Goal: Information Seeking & Learning: Find specific page/section

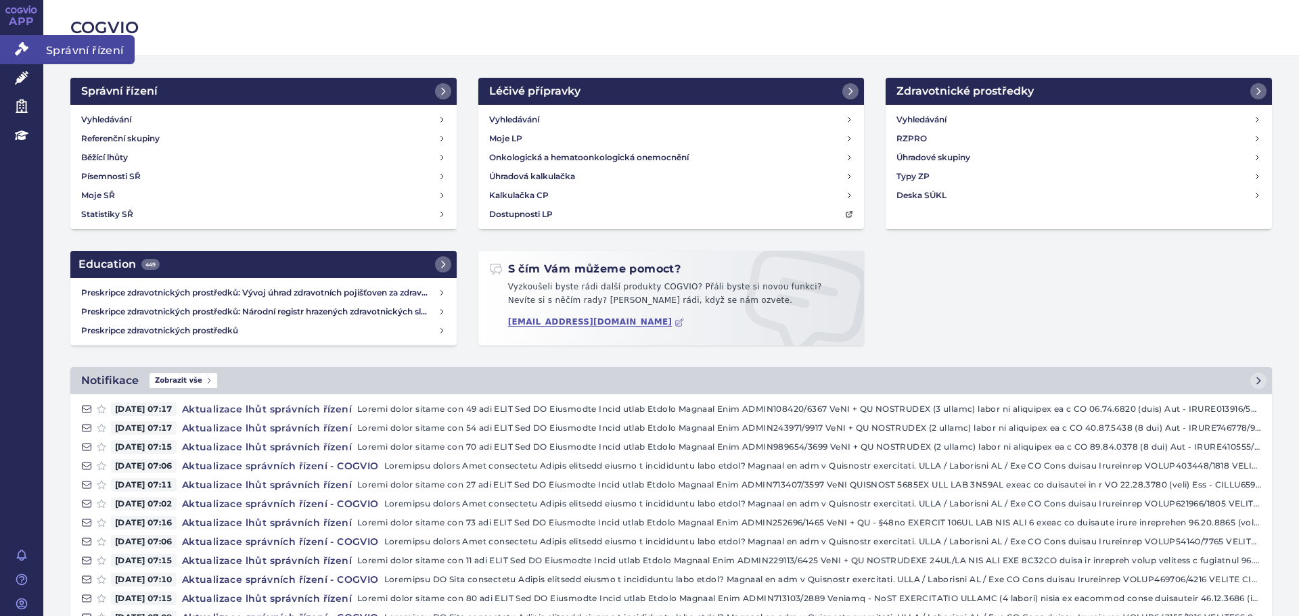
click at [26, 58] on link "Správní řízení" at bounding box center [21, 49] width 43 height 28
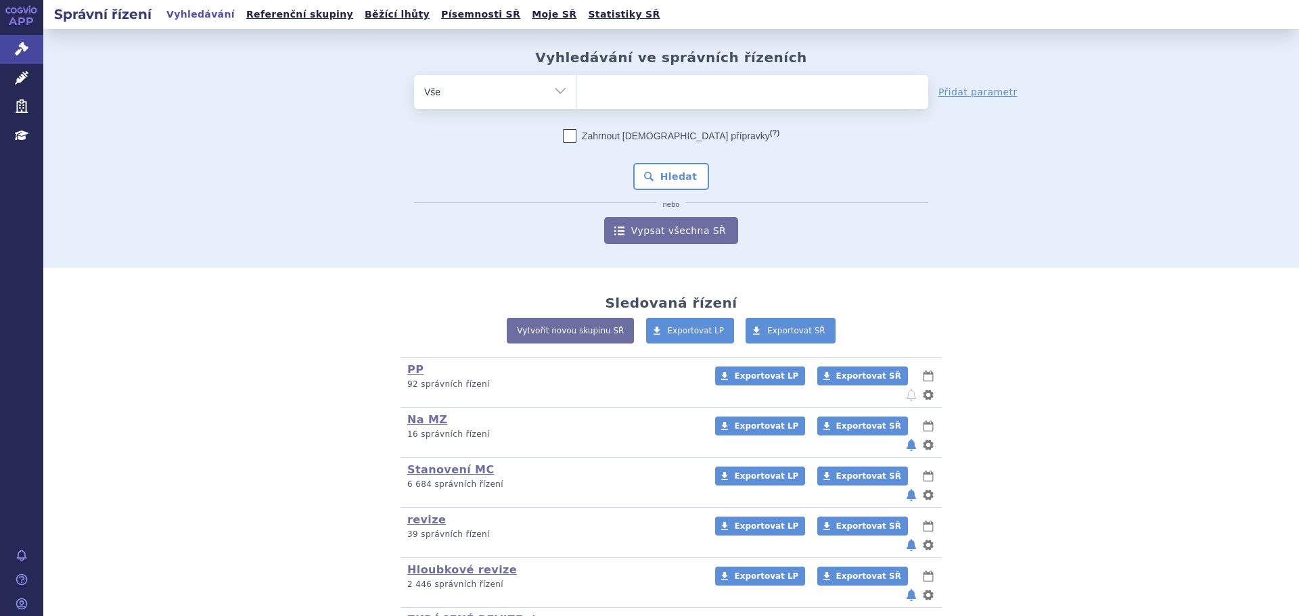
click at [672, 86] on ul at bounding box center [752, 89] width 351 height 28
click at [577, 86] on select at bounding box center [576, 91] width 1 height 34
type input "fi"
type input "fil"
type input "fils"
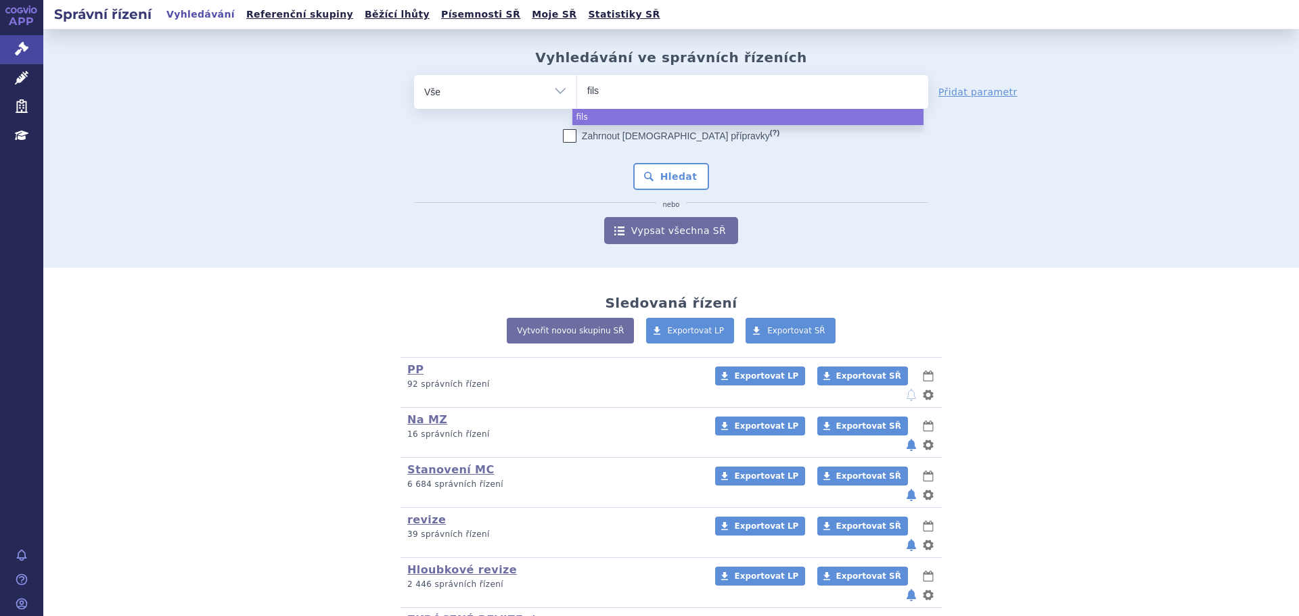
type input "filsu"
type input "filsuve"
type input "filsuvez"
select select "filsuvez"
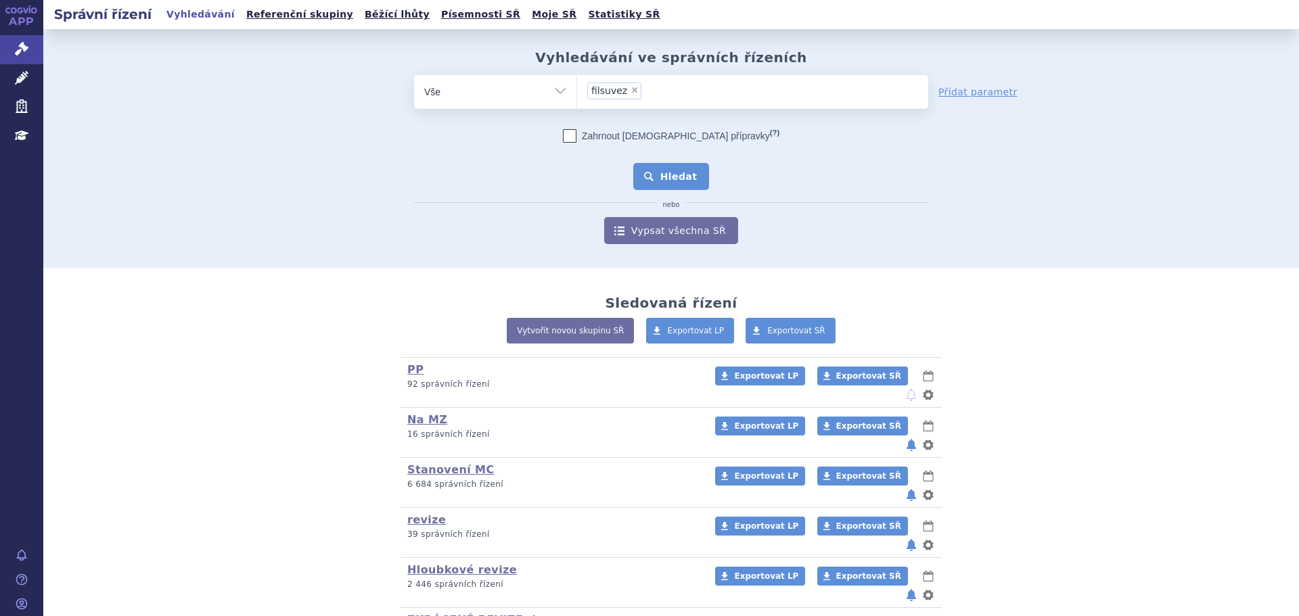
click at [646, 171] on button "Hledat" at bounding box center [671, 176] width 76 height 27
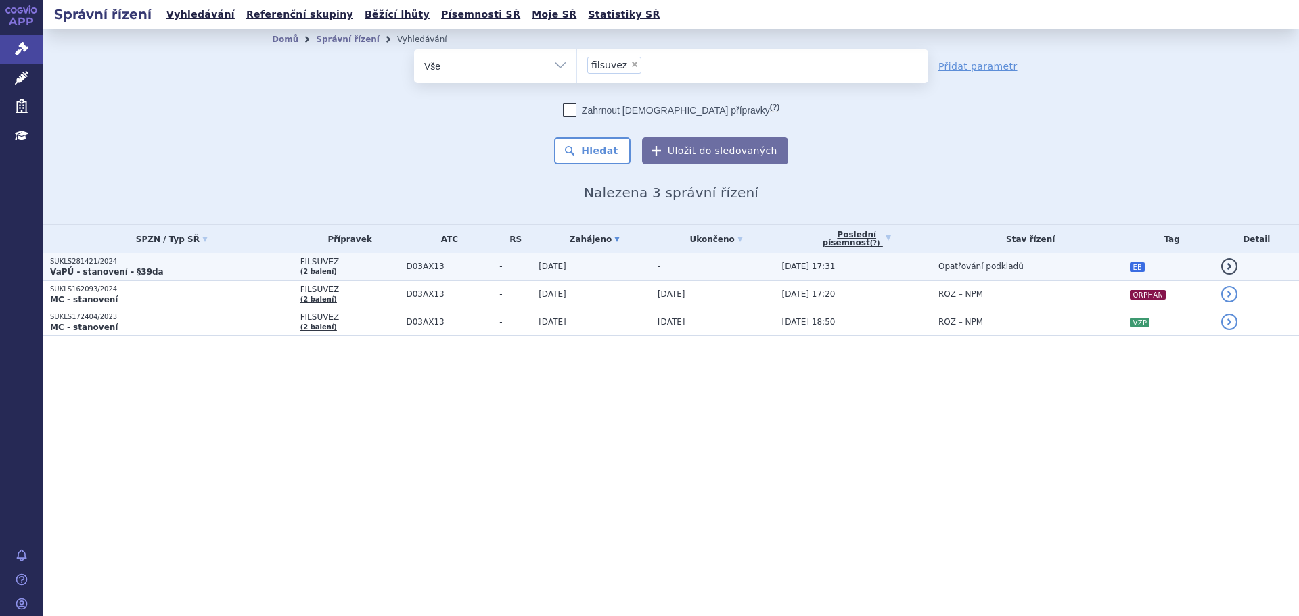
click at [237, 270] on p "VaPÚ - stanovení - §39da" at bounding box center [172, 272] width 244 height 11
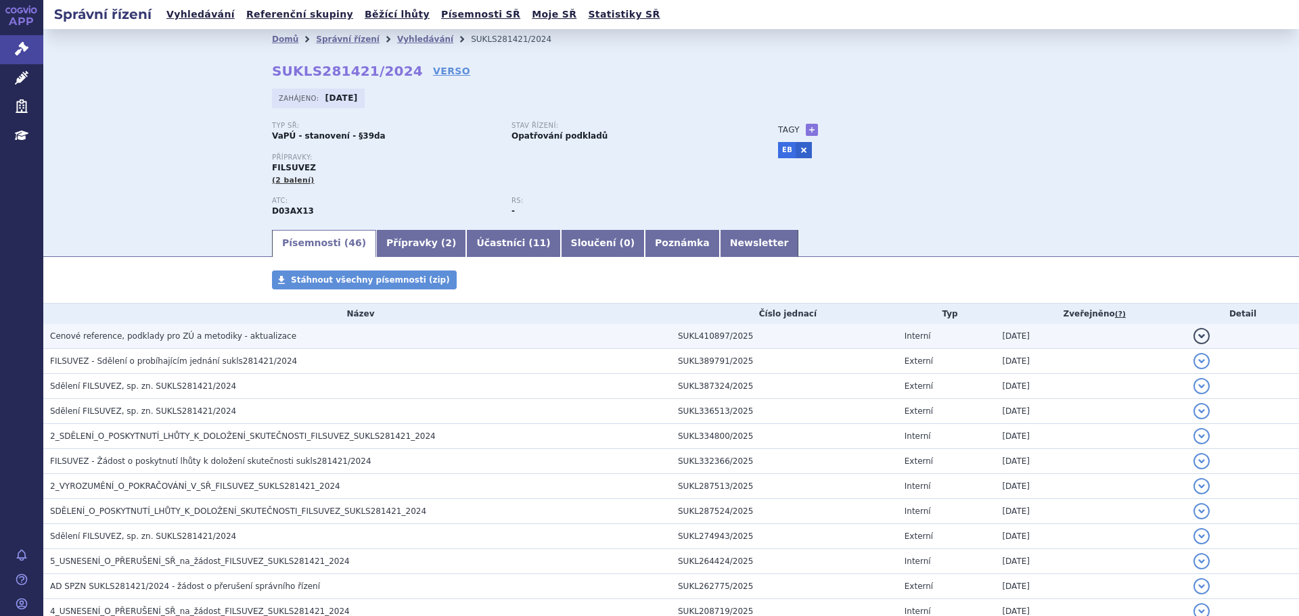
scroll to position [68, 0]
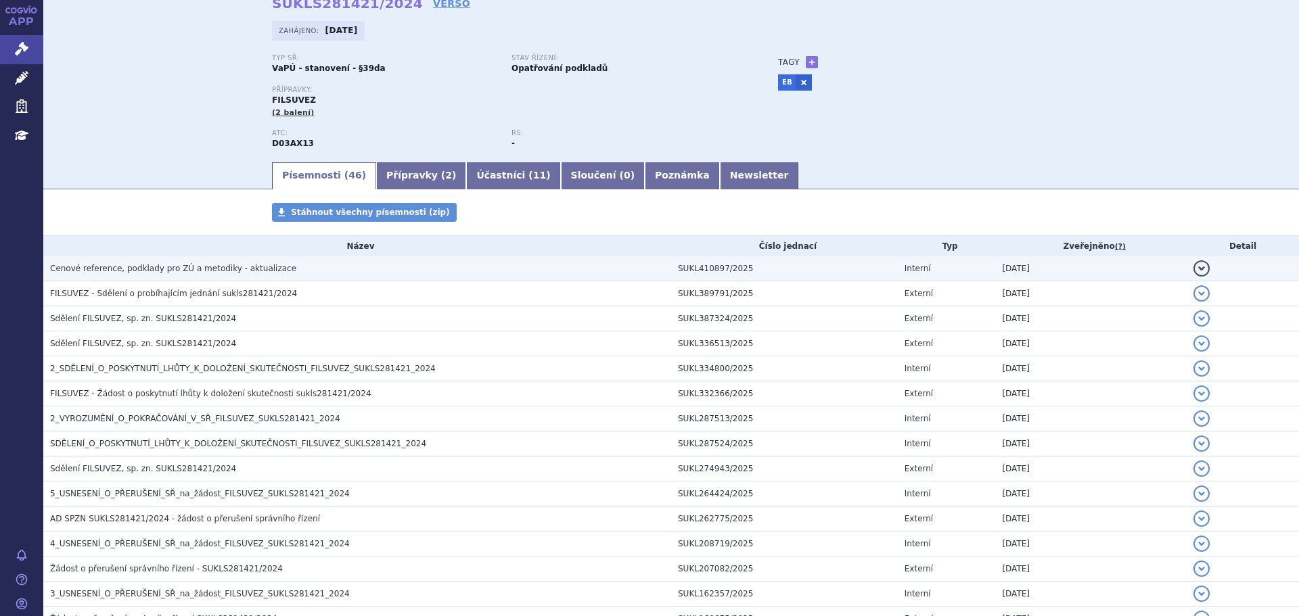
click at [218, 271] on span "Cenové reference, podklady pro ZÚ a metodiky - aktualizace" at bounding box center [173, 268] width 246 height 9
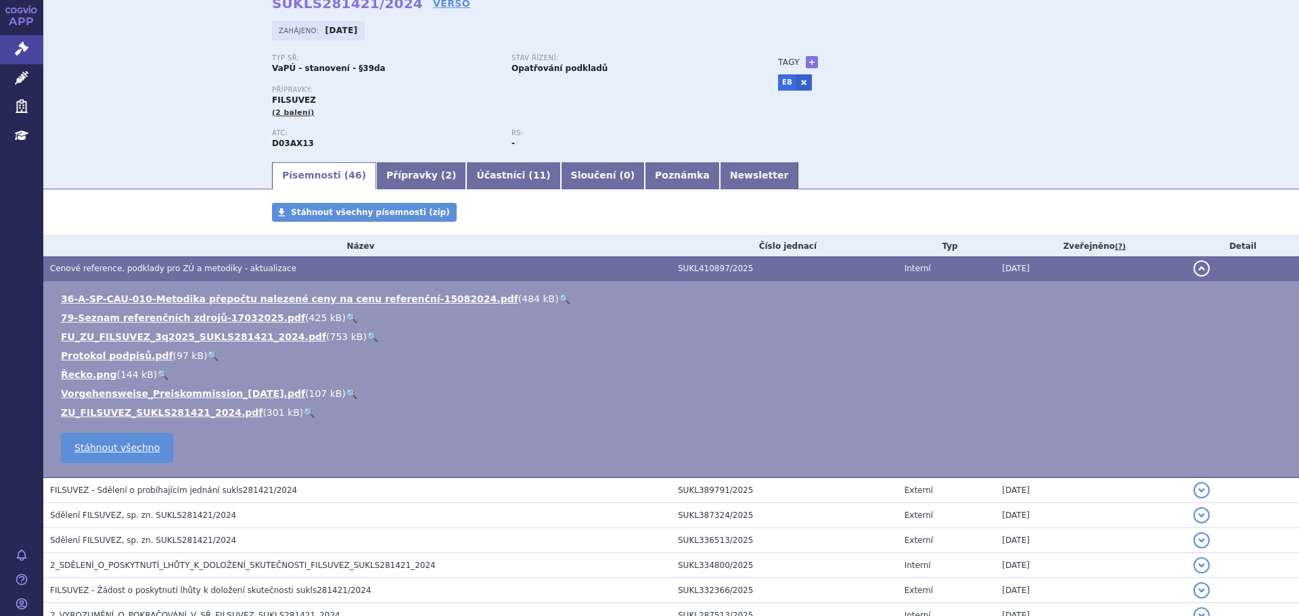
click at [367, 336] on link "🔍" at bounding box center [373, 337] width 12 height 11
click at [384, 173] on link "Přípravky ( 2 )" at bounding box center [421, 175] width 90 height 27
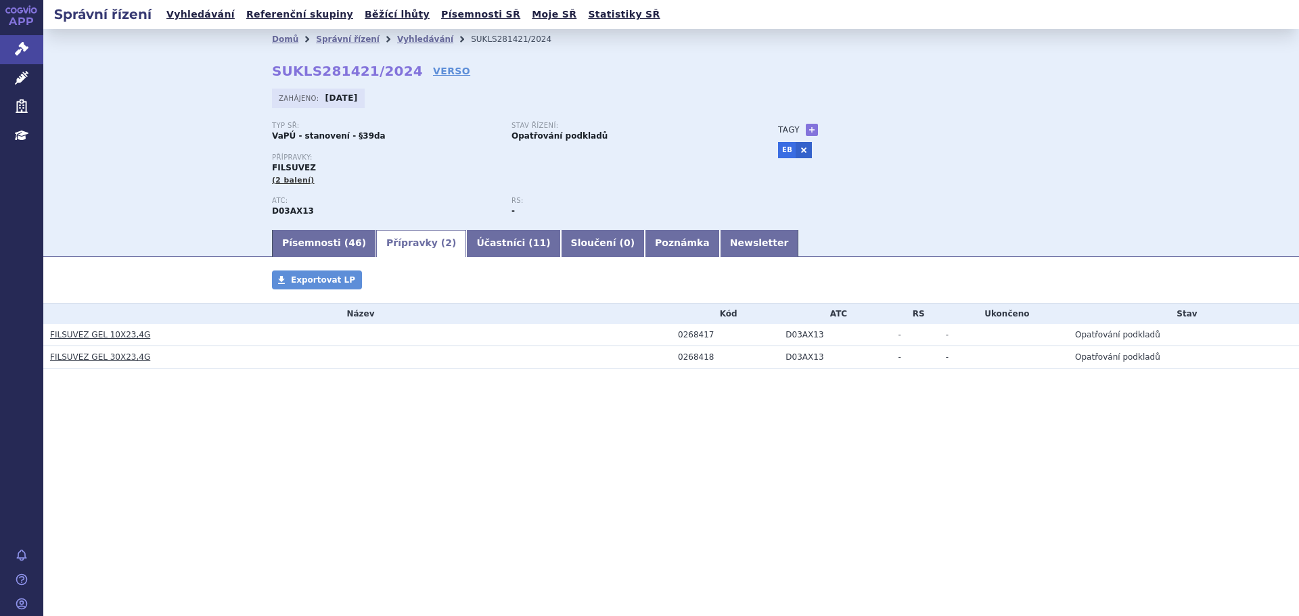
drag, startPoint x: 302, startPoint y: 244, endPoint x: 306, endPoint y: 288, distance: 44.8
click at [303, 244] on link "Písemnosti ( 46 )" at bounding box center [324, 243] width 104 height 27
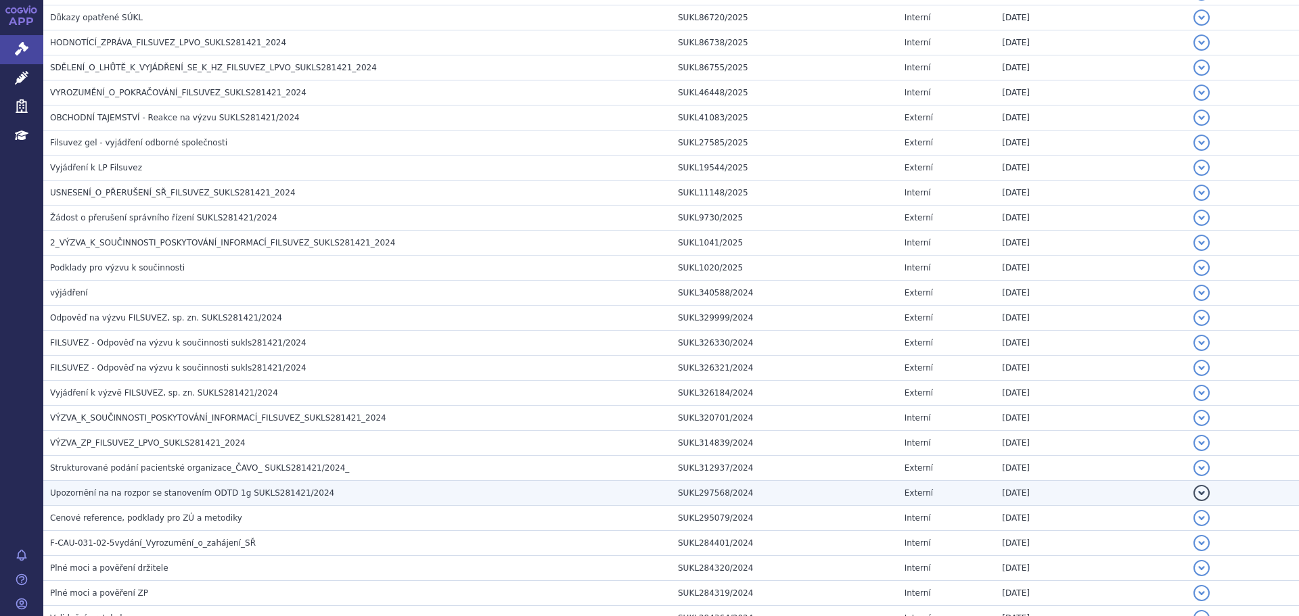
scroll to position [1015, 0]
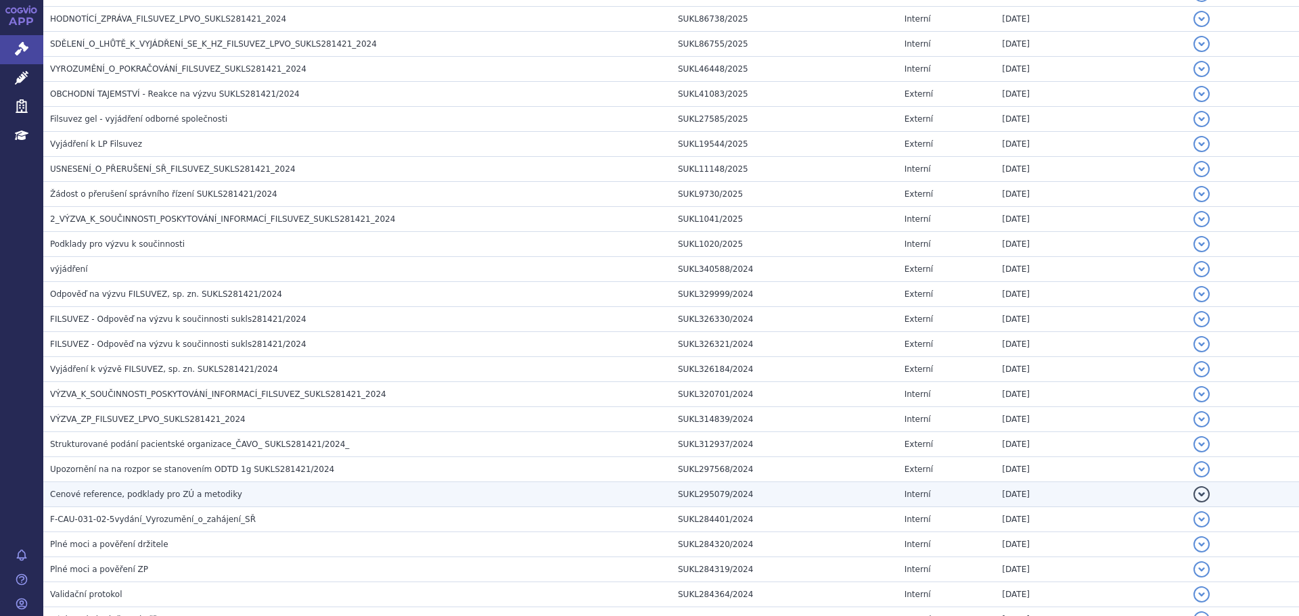
click at [185, 492] on span "Cenové reference, podklady pro ZÚ a metodiky" at bounding box center [146, 494] width 192 height 9
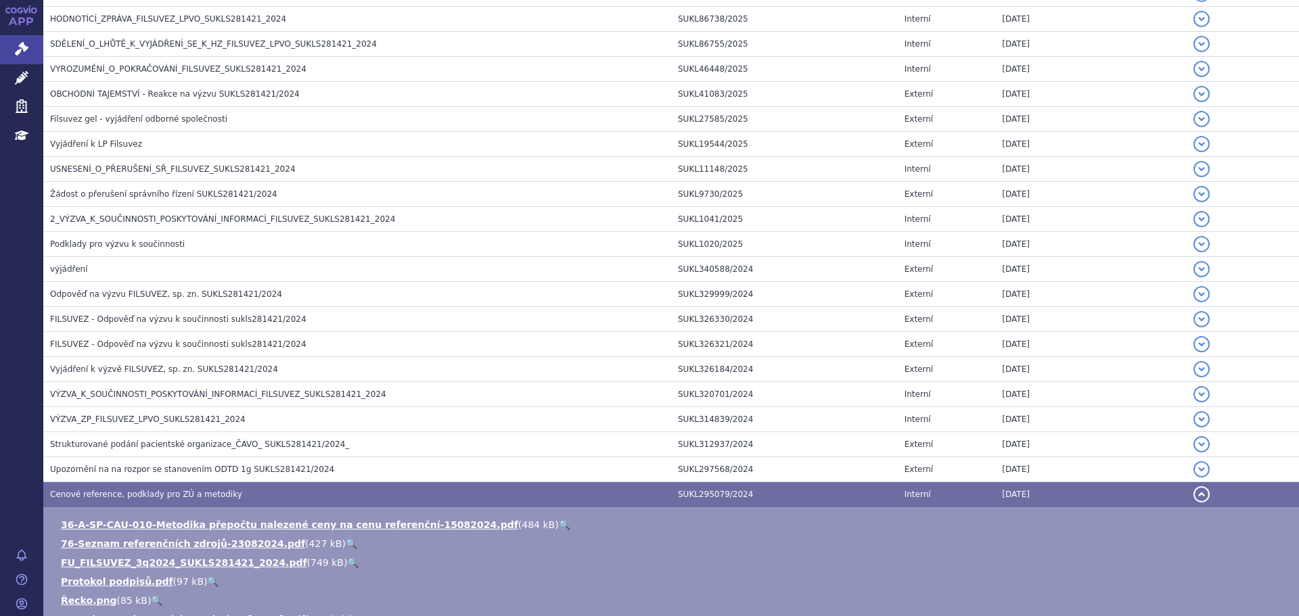
click at [347, 562] on link "🔍" at bounding box center [353, 562] width 12 height 11
